Goal: Task Accomplishment & Management: Use online tool/utility

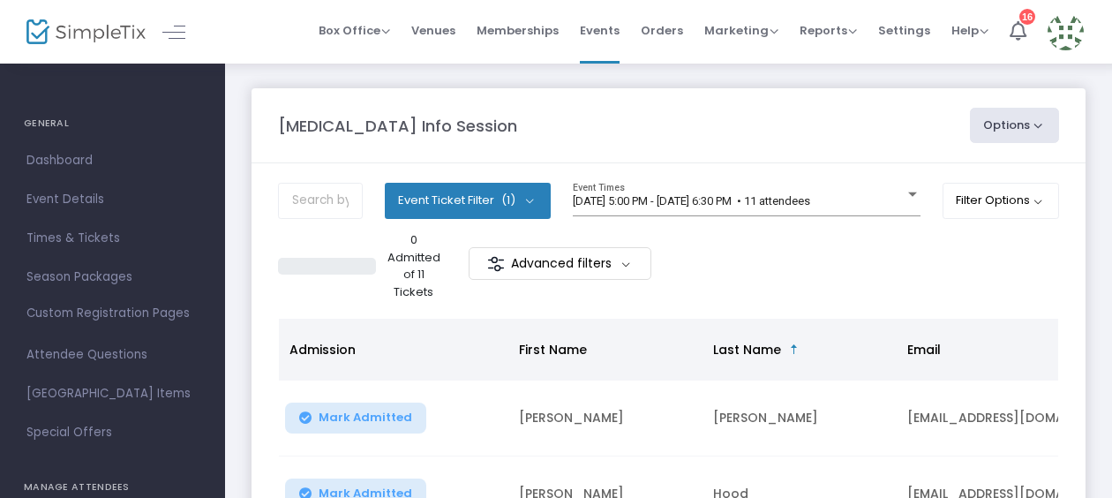
click at [993, 128] on button "Options" at bounding box center [1015, 125] width 90 height 35
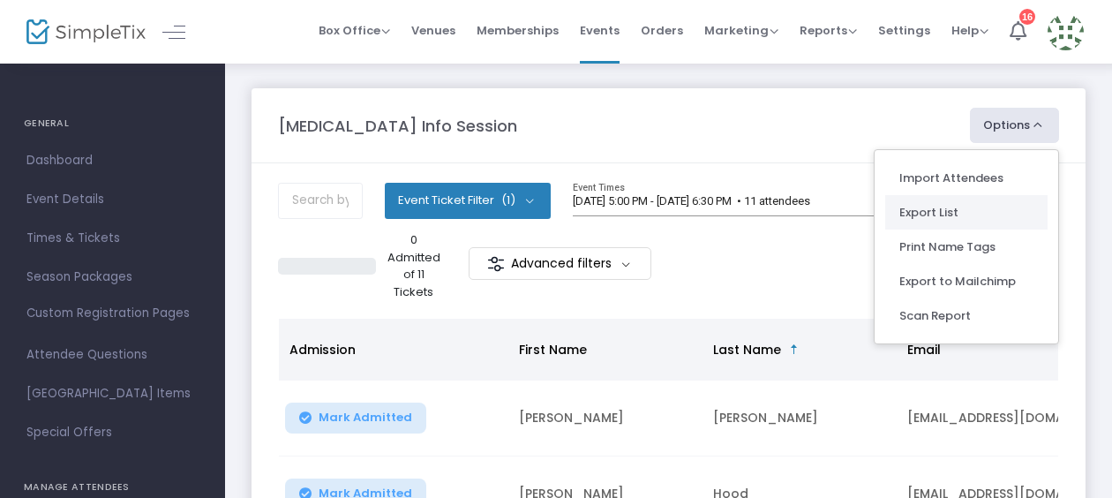
click at [962, 212] on li "Export List" at bounding box center [966, 212] width 162 height 34
radio input "false"
radio input "true"
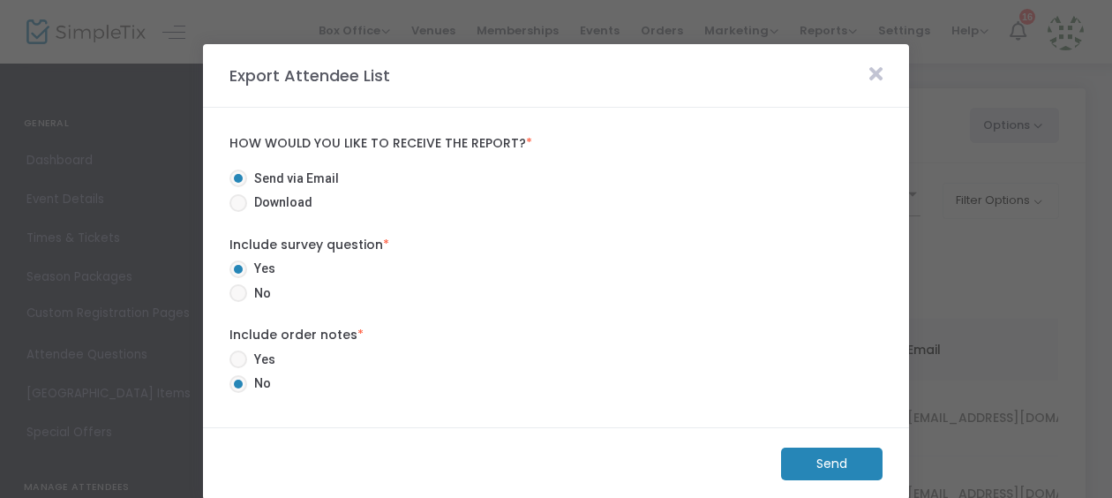
click at [836, 462] on m-button "Send" at bounding box center [831, 463] width 101 height 33
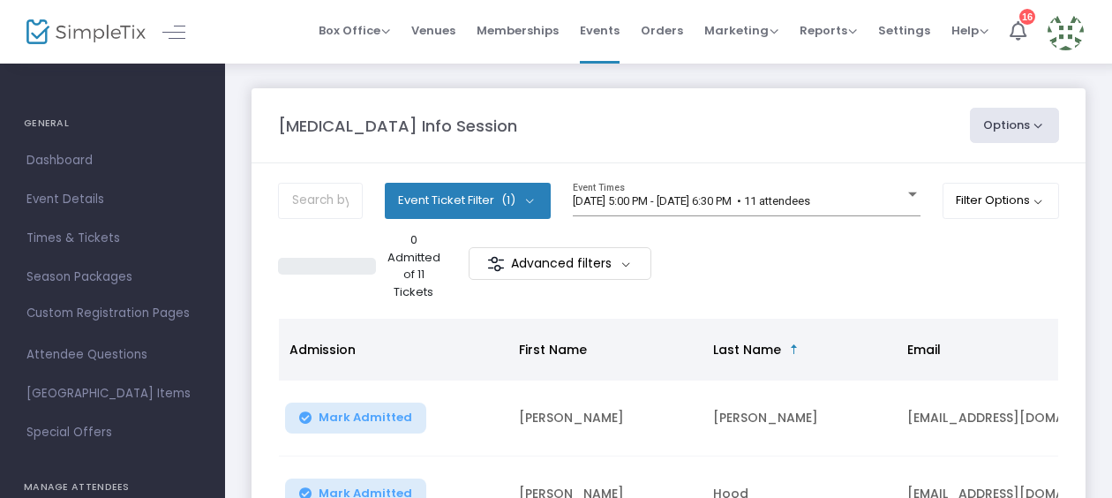
click at [67, 41] on img at bounding box center [85, 32] width 119 height 26
